Goal: Task Accomplishment & Management: Manage account settings

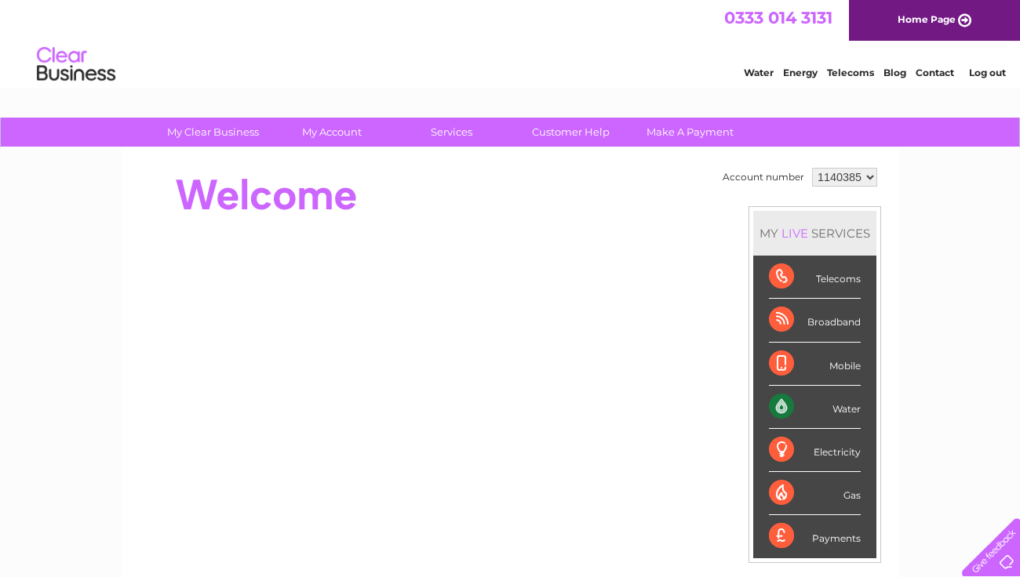
click at [414, 2] on div "0333 014 3131 Home Page" at bounding box center [510, 20] width 1020 height 41
click at [414, 1] on div "0333 014 3131 Home Page" at bounding box center [510, 20] width 1020 height 41
click at [703, 192] on div at bounding box center [421, 195] width 571 height 63
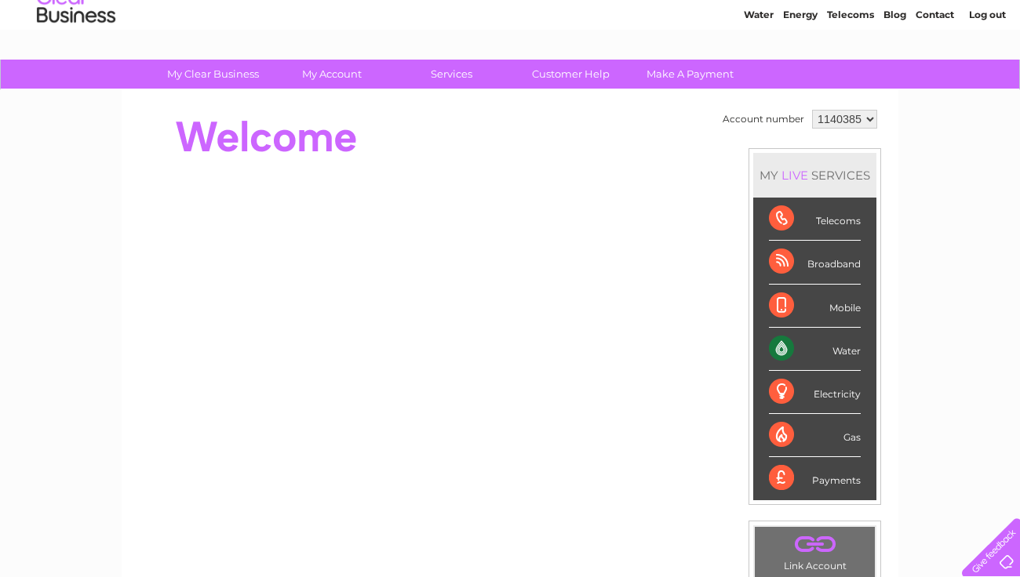
scroll to position [62, 0]
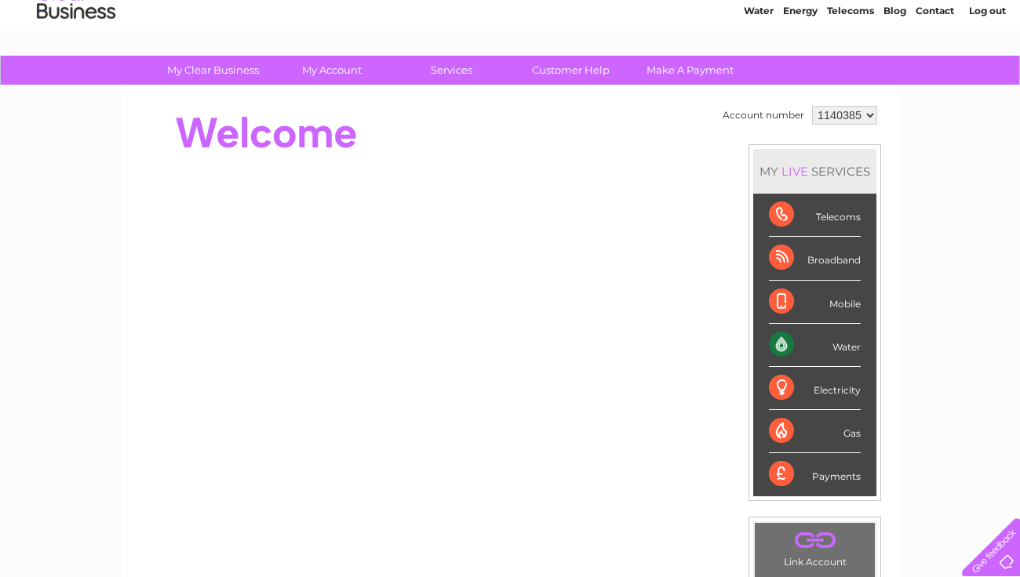
click at [823, 217] on div "Telecoms" at bounding box center [815, 215] width 92 height 43
click at [726, 183] on td "Account number 1140385 MY LIVE SERVICES Telecoms Broadband Mobile Water Electri…" at bounding box center [799, 377] width 162 height 551
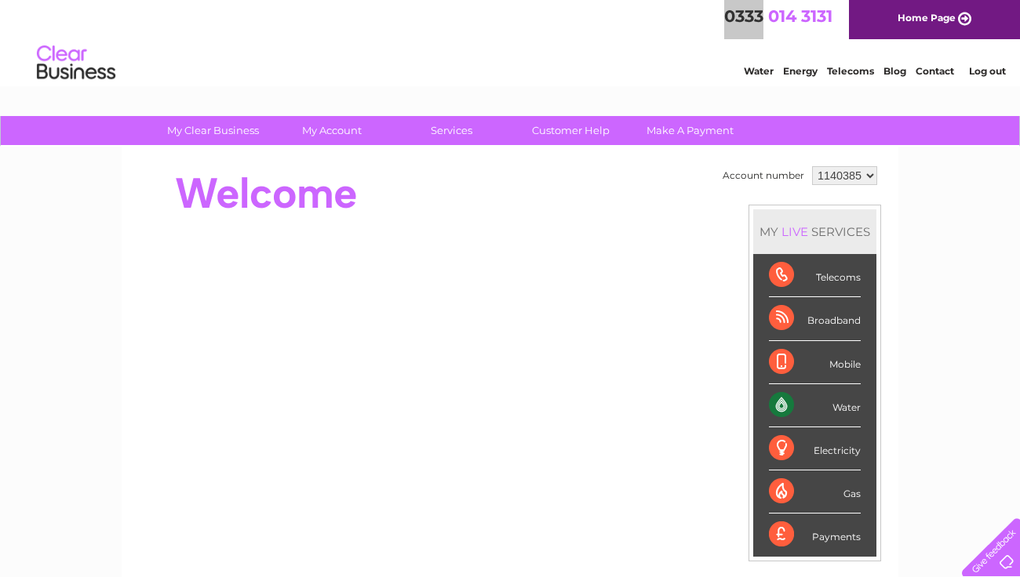
scroll to position [-2, 0]
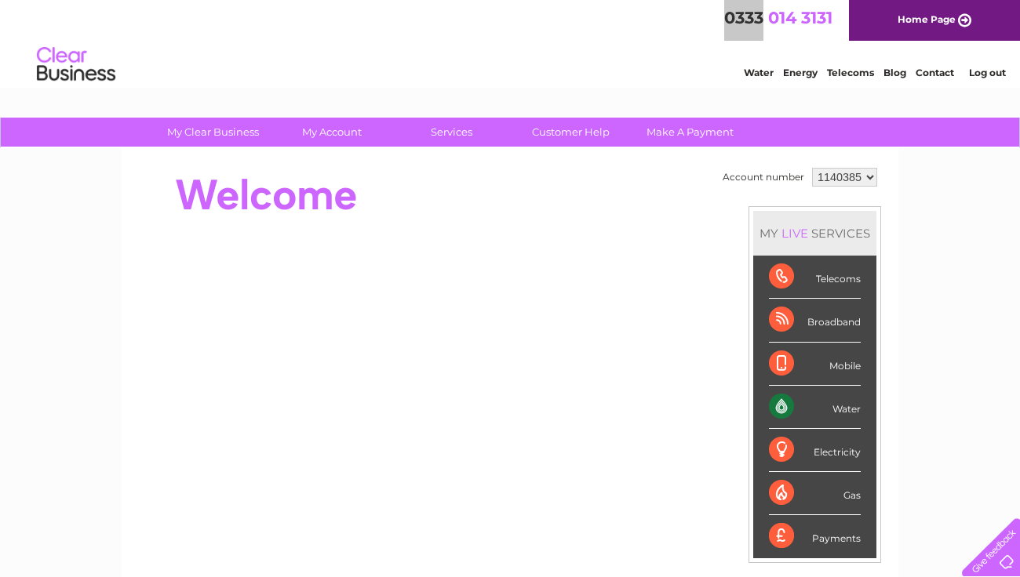
click at [893, 179] on div "Account number 1140385 MY LIVE SERVICES Telecoms Broadband Mobile Water Electri…" at bounding box center [510, 439] width 777 height 583
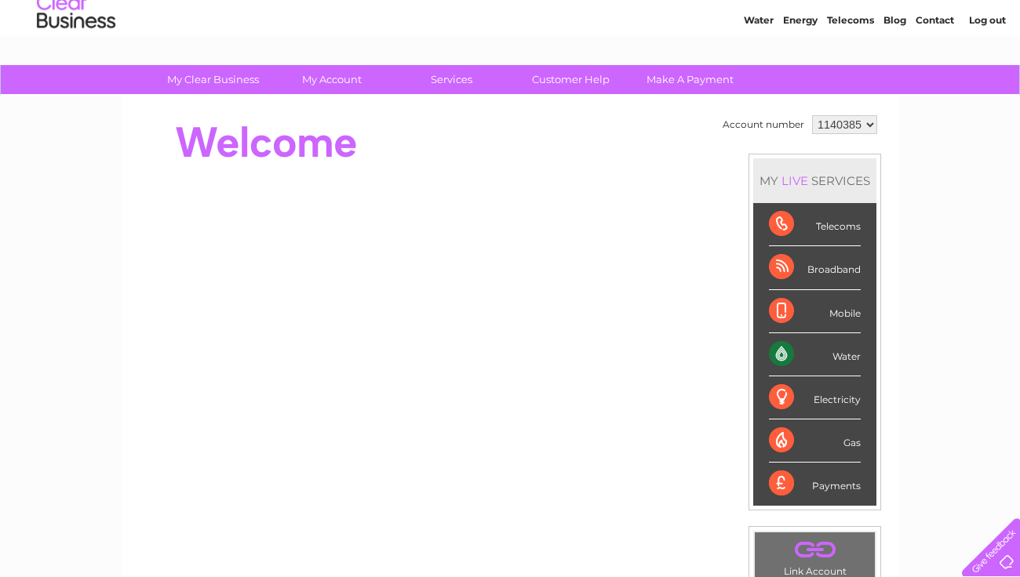
scroll to position [62, 0]
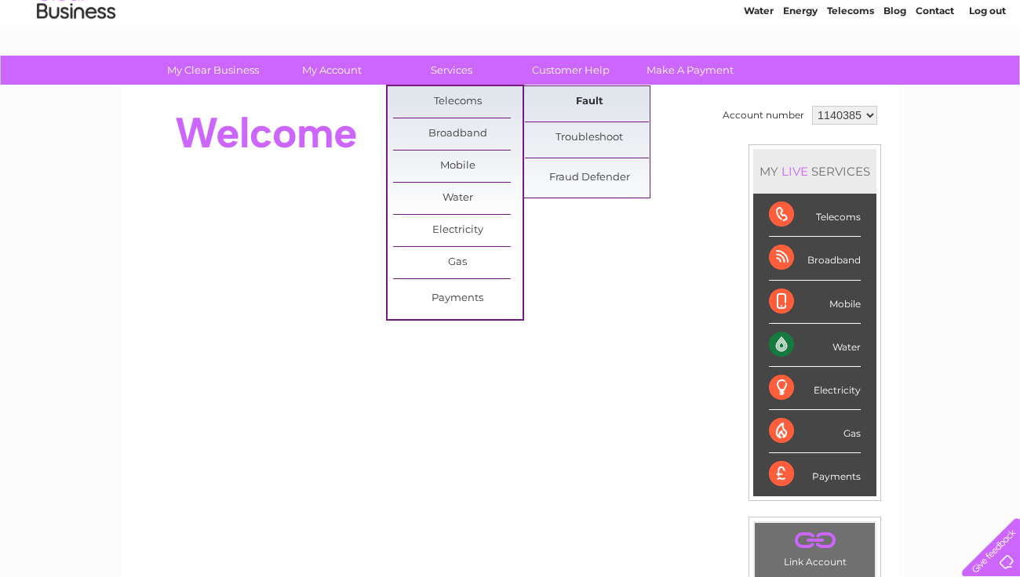
click at [550, 100] on link "Fault" at bounding box center [589, 101] width 129 height 31
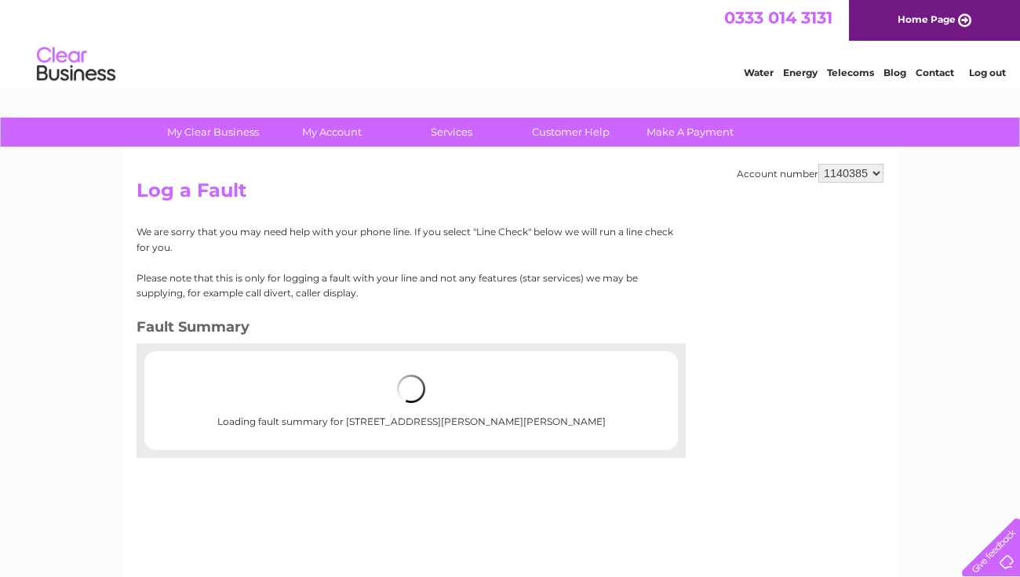
click at [739, 283] on div "Account number 1140385 Log a Fault We are sorry that you may need help with you…" at bounding box center [510, 367] width 777 height 439
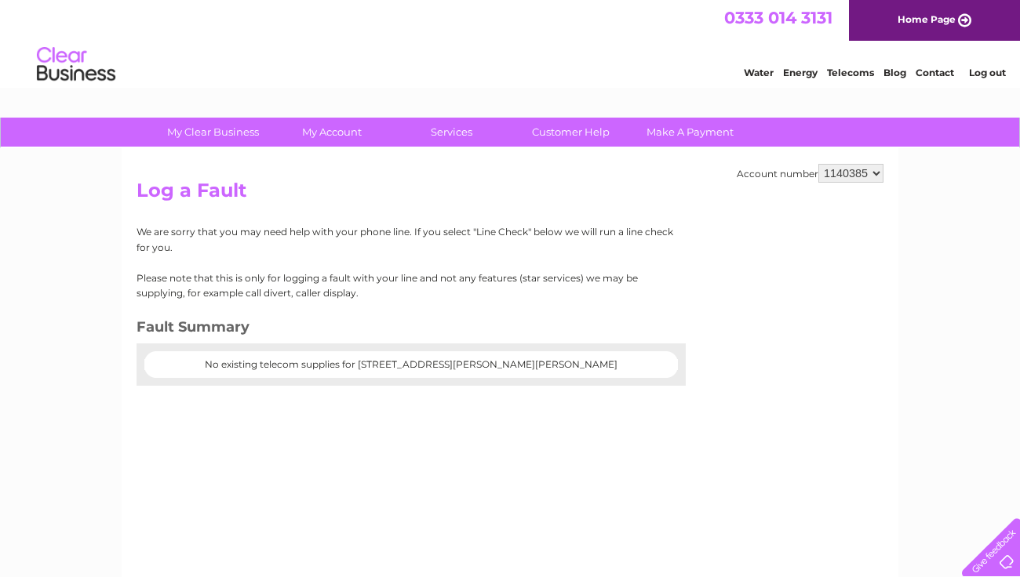
click at [432, 359] on center "No existing telecom supplies for 81 Parkhurst Road, Holloway, London, London, N…" at bounding box center [411, 364] width 502 height 11
drag, startPoint x: 432, startPoint y: 358, endPoint x: 385, endPoint y: 358, distance: 47.1
click at [385, 359] on center "No existing telecom supplies for 81 Parkhurst Road, Holloway, London, London, N…" at bounding box center [411, 364] width 502 height 11
click at [386, 359] on center "No existing telecom supplies for 81 Parkhurst Road, Holloway, London, London, N…" at bounding box center [411, 364] width 502 height 11
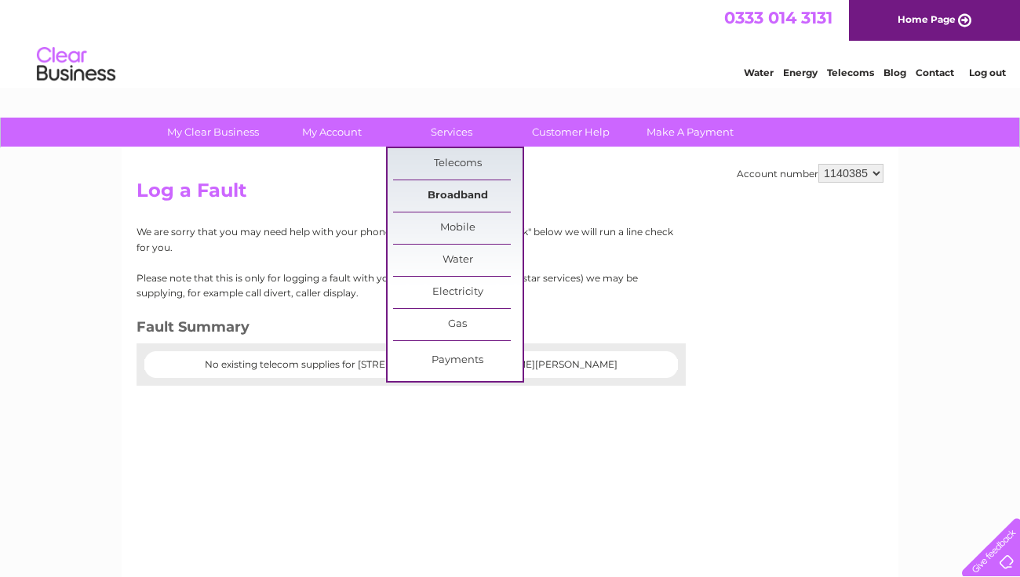
click at [442, 187] on link "Broadband" at bounding box center [457, 195] width 129 height 31
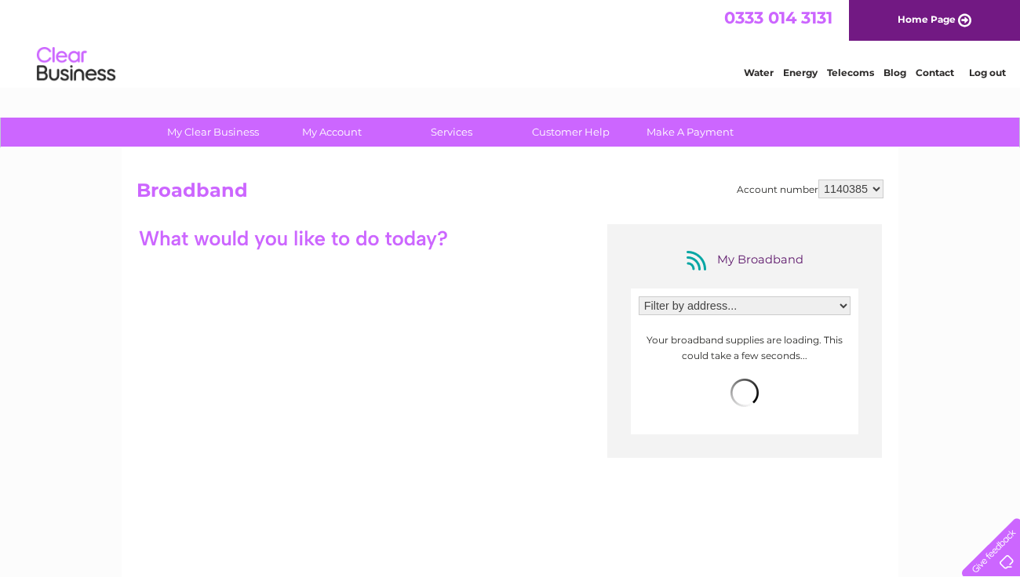
click at [671, 315] on div "Filter by address... 81 Parkhurst Road, Holloway, London, London, N7 0LP" at bounding box center [744, 309] width 212 height 27
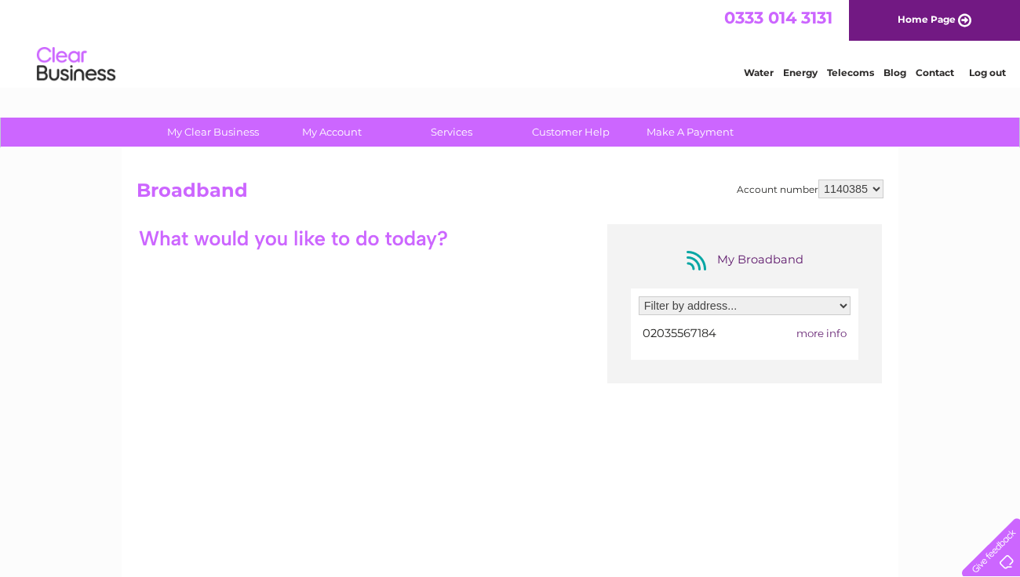
select select "2360174"
click at [633, 224] on div "My Broadband Filter by address... 81 Parkhurst Road, Holloway, London, London, …" at bounding box center [744, 303] width 275 height 159
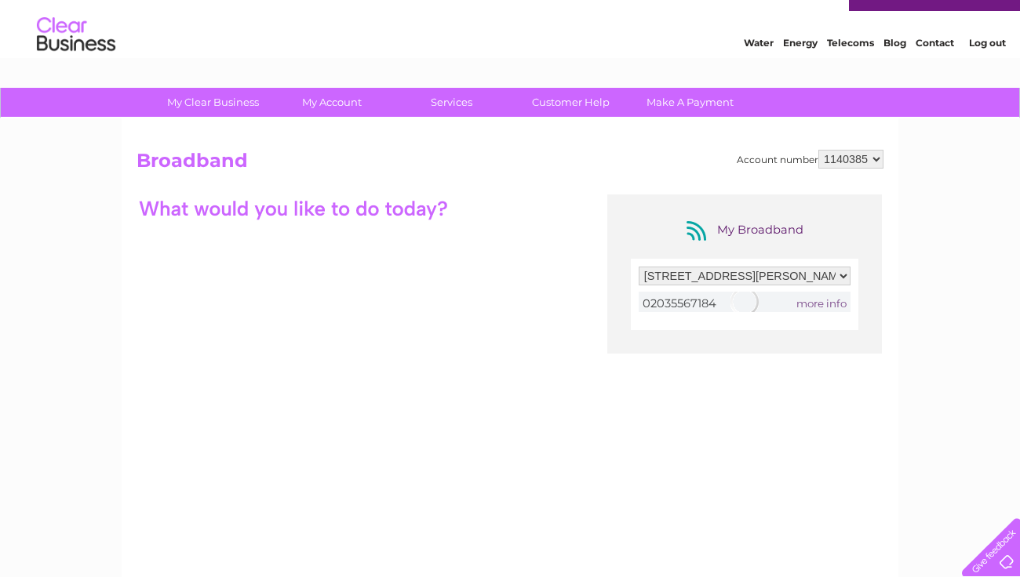
scroll to position [31, 0]
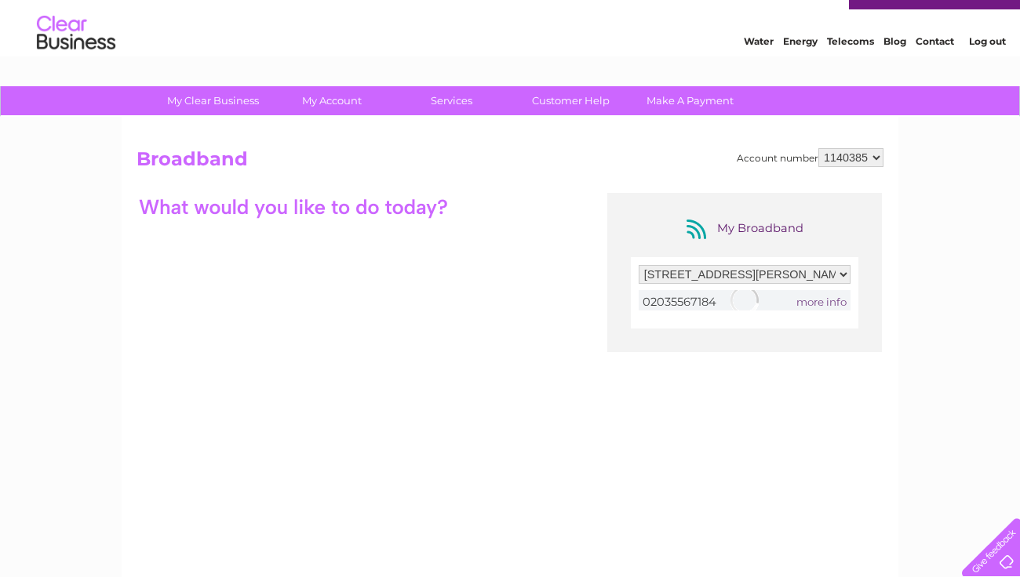
click at [814, 303] on div at bounding box center [744, 300] width 212 height 20
click at [814, 300] on span "more info" at bounding box center [821, 302] width 50 height 13
